Goal: Find specific page/section: Find specific page/section

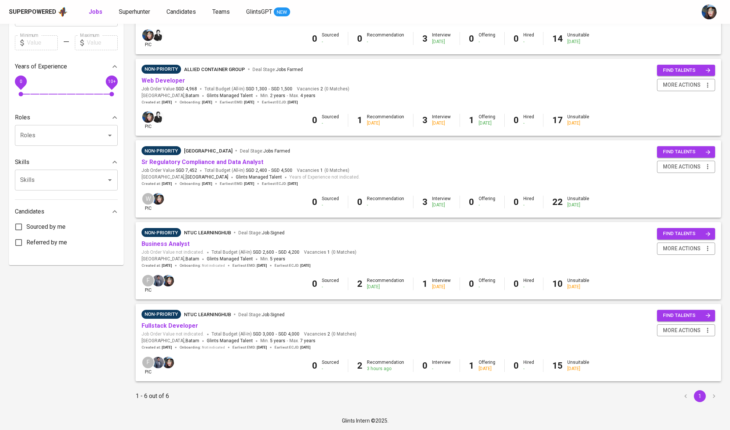
scroll to position [214, 0]
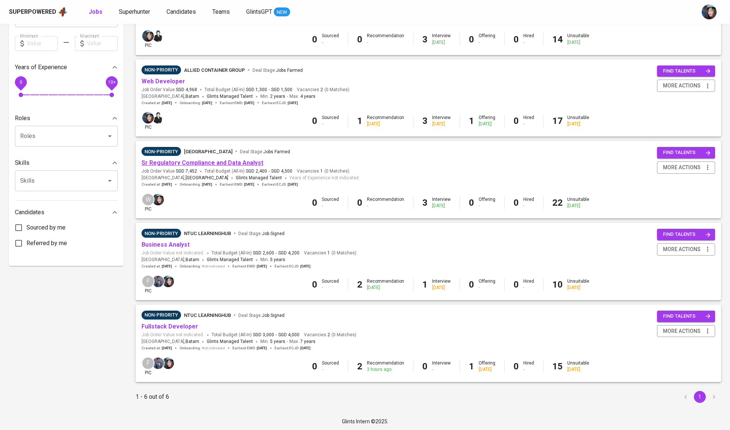
click at [218, 165] on link "Sr Regulatory Compliance and Data Analyst" at bounding box center [202, 162] width 122 height 7
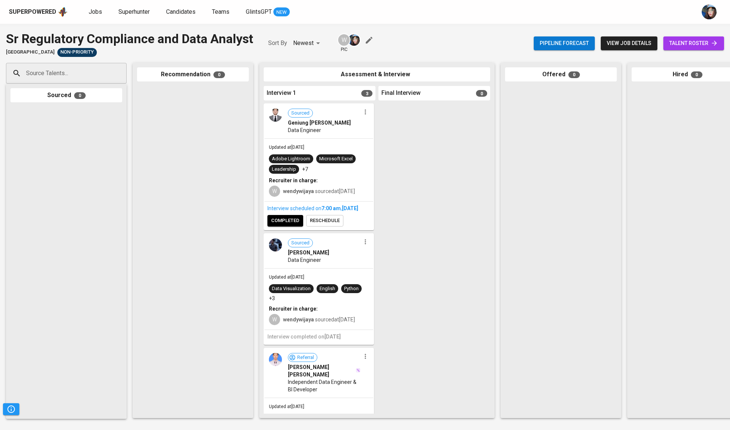
drag, startPoint x: 185, startPoint y: 134, endPoint x: 240, endPoint y: 133, distance: 55.1
click at [234, 133] on div at bounding box center [193, 250] width 112 height 328
click at [370, 37] on icon "button" at bounding box center [368, 40] width 9 height 9
click at [99, 8] on span "Jobs" at bounding box center [95, 11] width 13 height 7
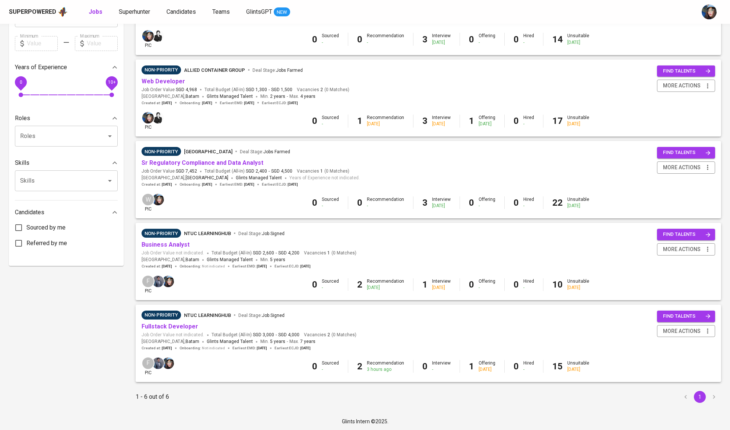
scroll to position [188, 0]
